Goal: Task Accomplishment & Management: Manage account settings

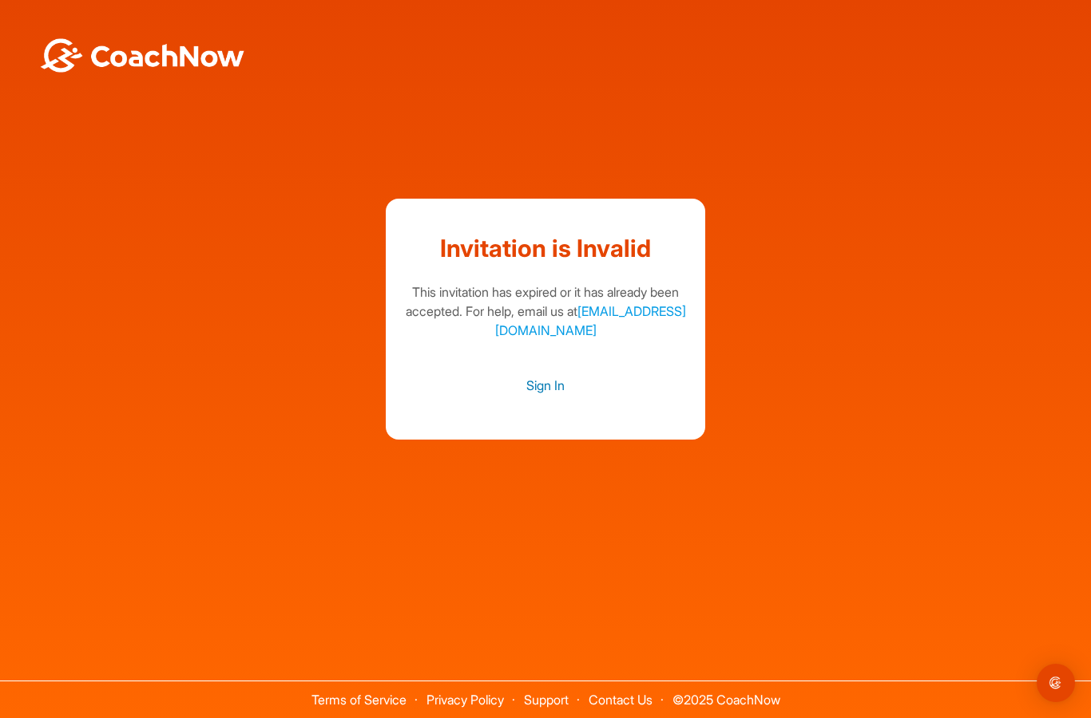
click at [560, 396] on link "Sign In" at bounding box center [545, 385] width 287 height 21
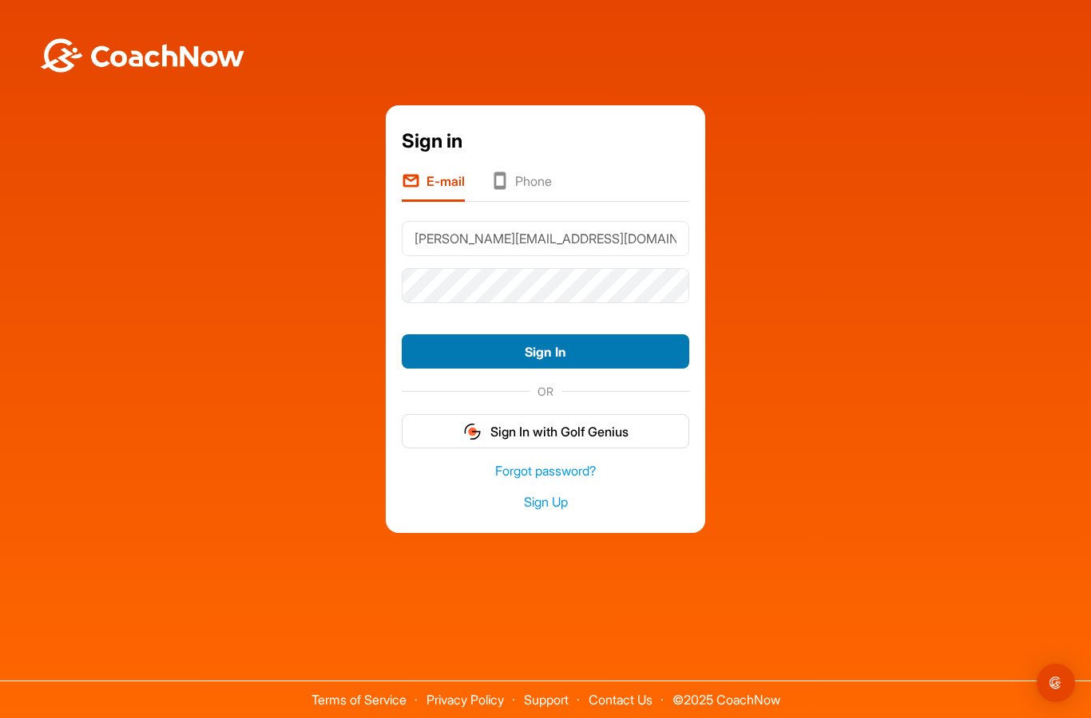
click at [584, 369] on button "Sign In" at bounding box center [545, 351] width 287 height 34
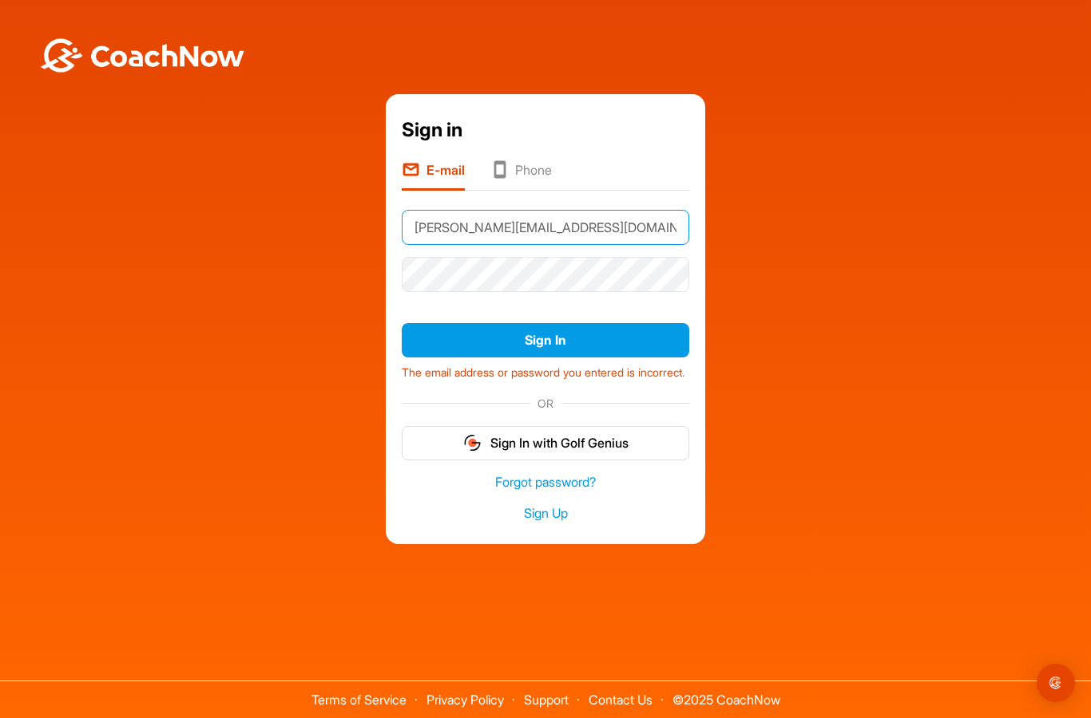
click at [558, 245] on input "gary_pinkus@mckinsey.com" at bounding box center [545, 227] width 287 height 35
type input "[EMAIL_ADDRESS][DOMAIN_NAME]"
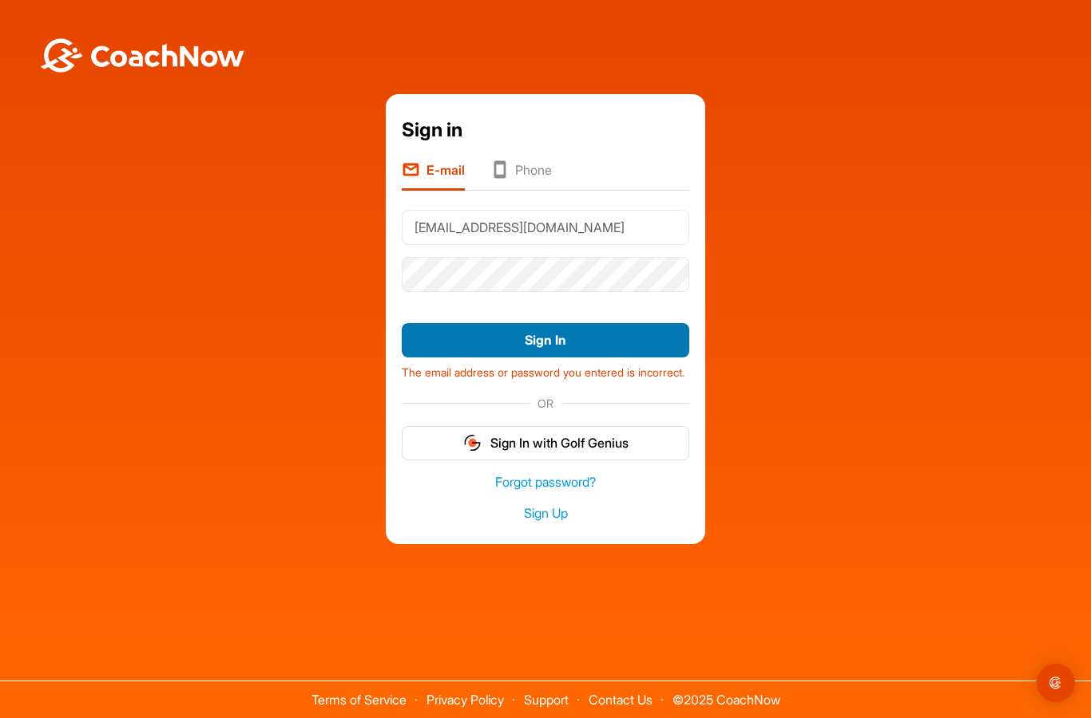
click at [589, 358] on button "Sign In" at bounding box center [545, 340] width 287 height 34
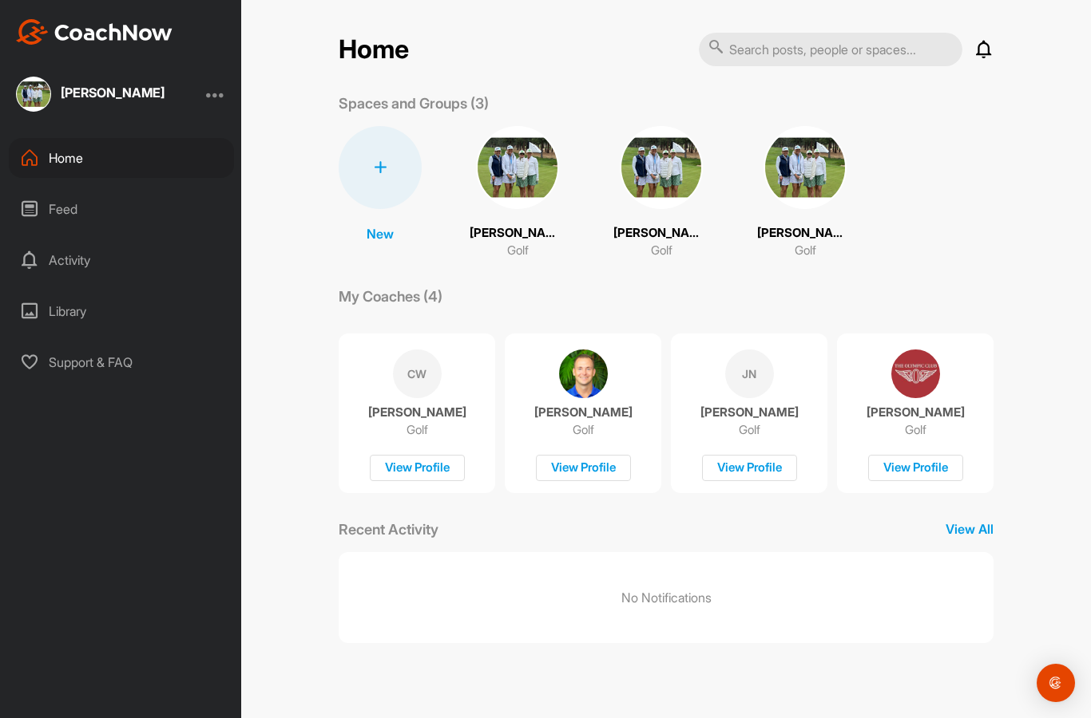
click at [513, 175] on img at bounding box center [517, 167] width 83 height 83
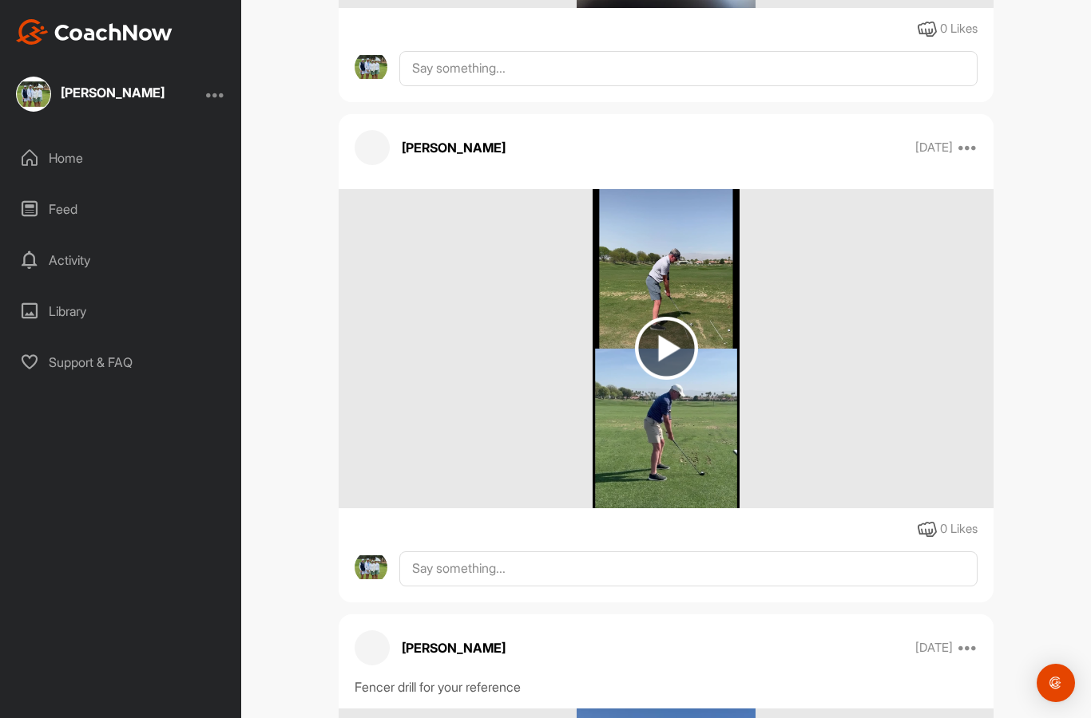
scroll to position [675, 0]
click at [685, 339] on img at bounding box center [666, 347] width 63 height 63
